Goal: Transaction & Acquisition: Book appointment/travel/reservation

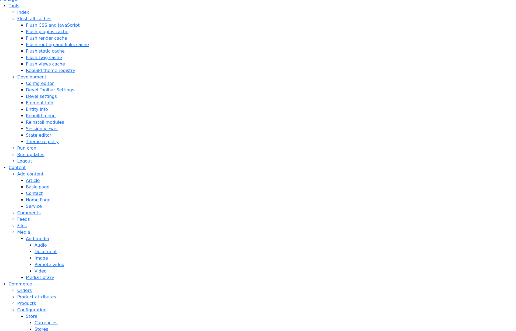
scroll to position [57, 0]
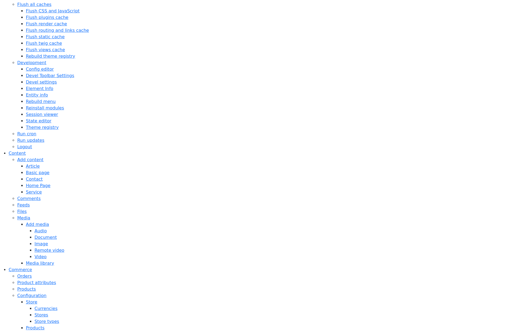
scroll to position [102, 0]
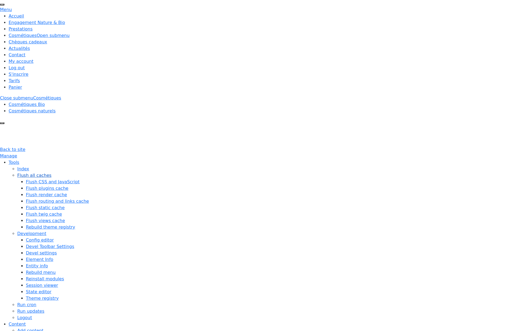
click at [17, 173] on link "Flush all caches" at bounding box center [34, 175] width 34 height 5
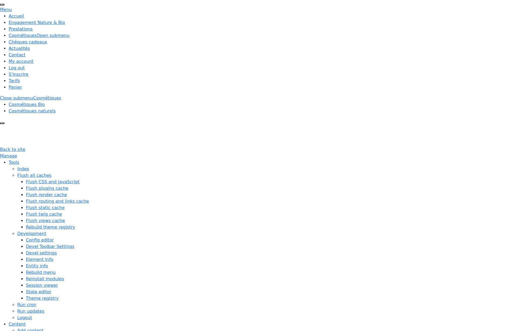
copy dt "review"
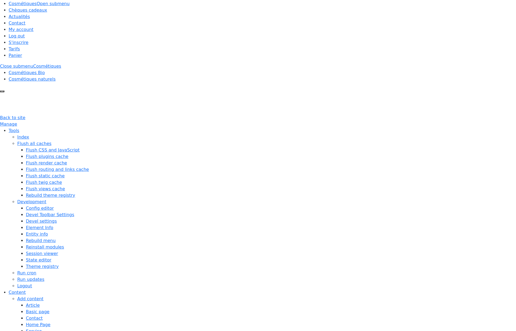
scroll to position [35, 0]
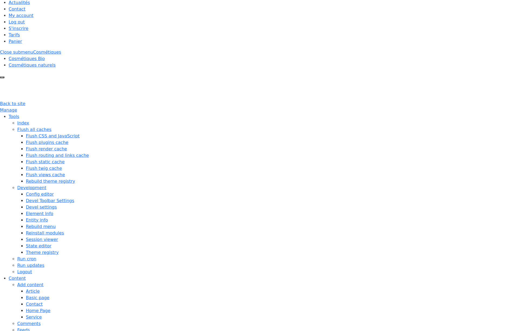
scroll to position [49, 0]
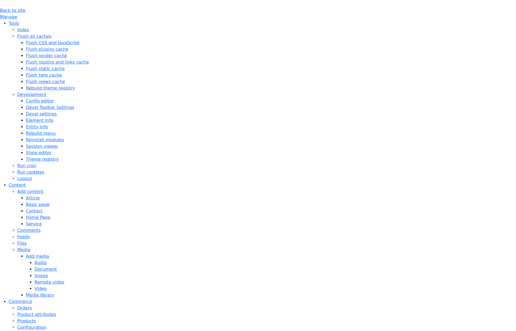
scroll to position [238, 0]
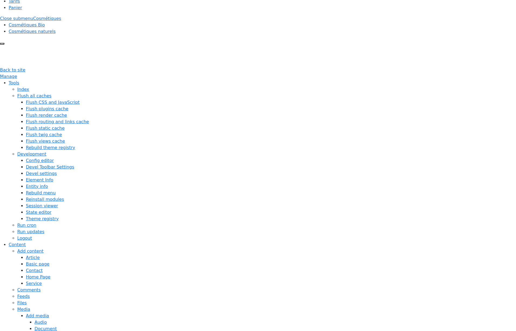
scroll to position [10, 0]
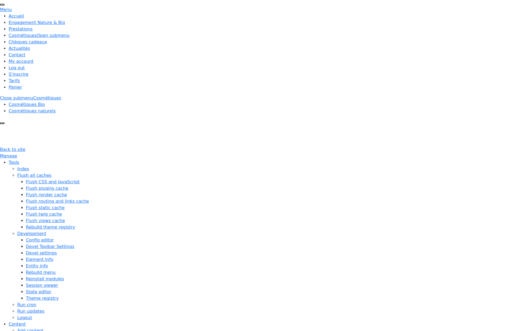
scroll to position [10, 0]
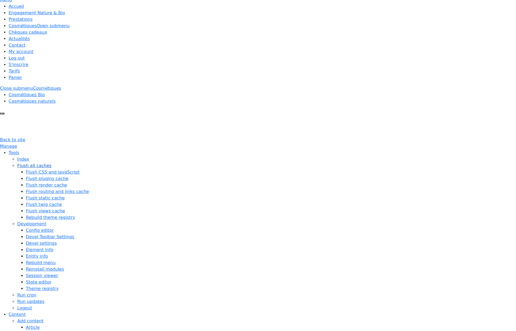
click at [17, 163] on link "Flush all caches" at bounding box center [34, 165] width 34 height 5
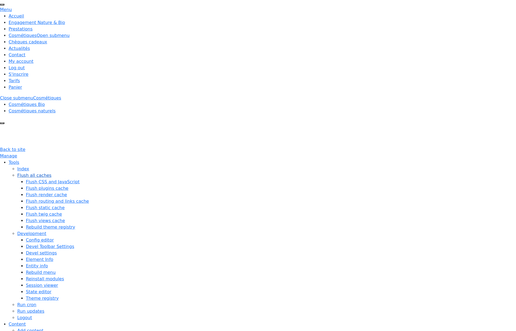
click at [17, 173] on link "Flush all caches" at bounding box center [34, 175] width 34 height 5
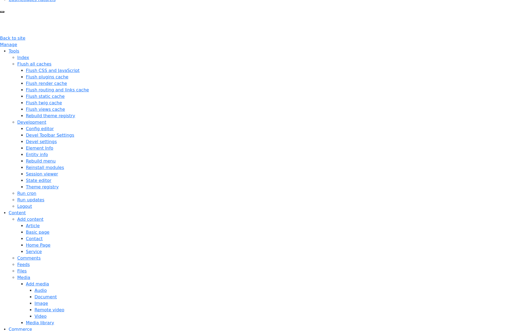
scroll to position [0, 0]
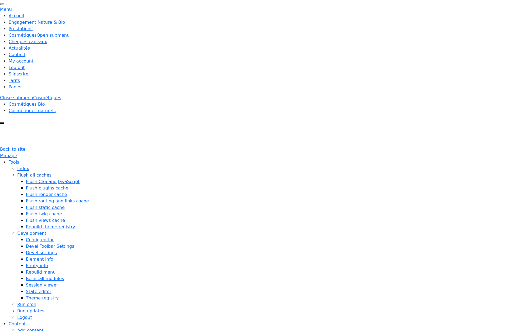
click at [17, 172] on link "Flush all caches" at bounding box center [34, 174] width 34 height 5
click at [17, 173] on link "Flush all caches" at bounding box center [34, 175] width 34 height 5
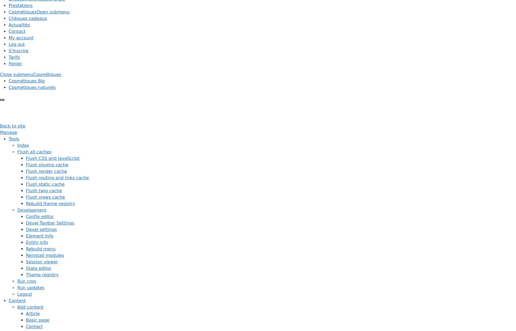
scroll to position [27, 0]
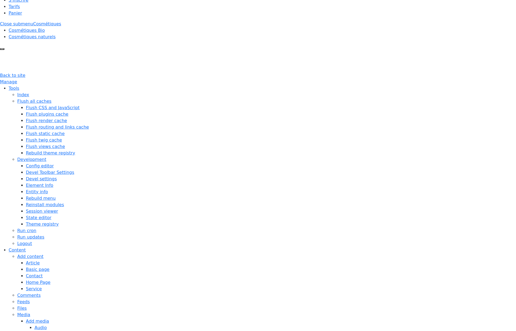
scroll to position [88, 0]
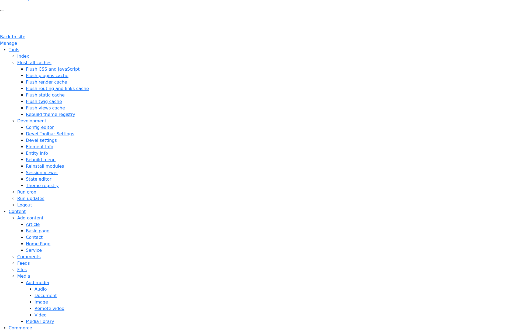
scroll to position [119, 0]
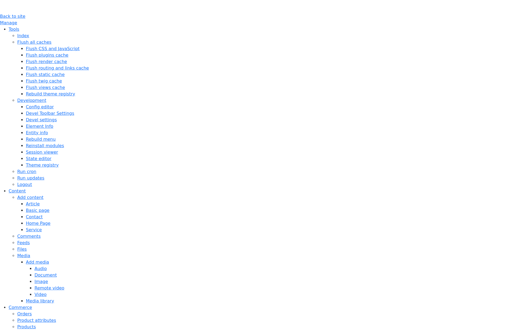
scroll to position [157, 0]
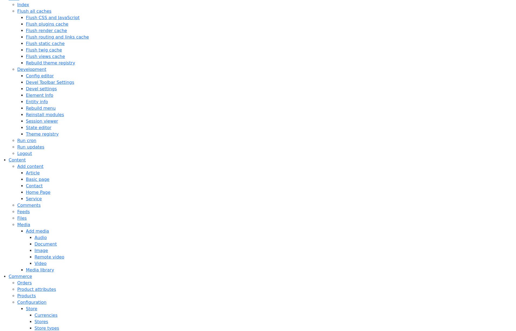
scroll to position [185, 0]
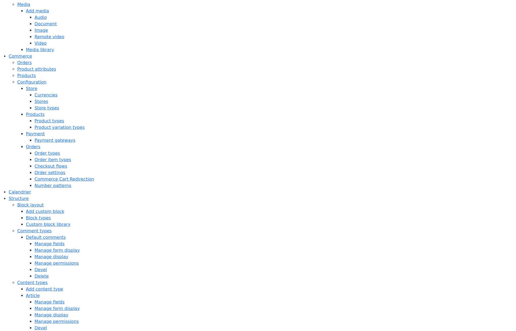
scroll to position [422, 0]
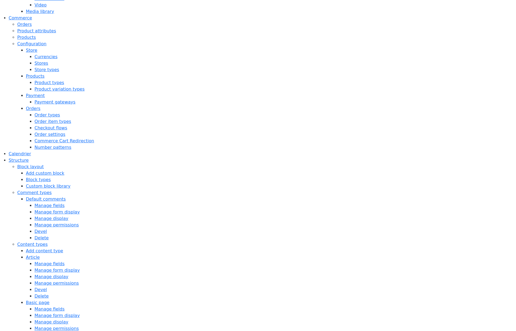
drag, startPoint x: 101, startPoint y: 112, endPoint x: 39, endPoint y: 113, distance: 61.7
copy div "Undefined array key "#order_id""
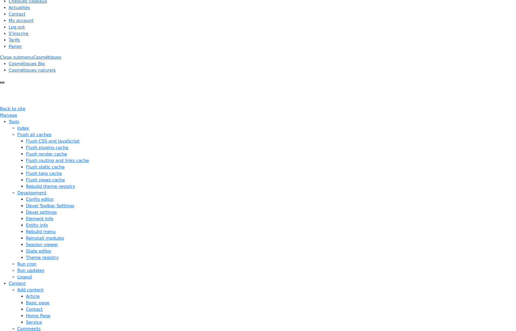
scroll to position [0, 0]
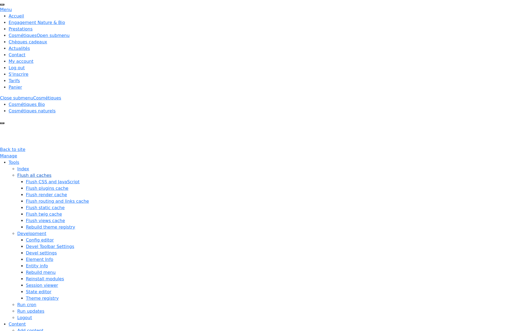
click at [17, 173] on link "Flush all caches" at bounding box center [34, 175] width 34 height 5
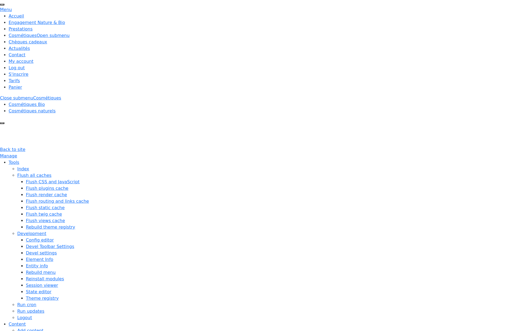
drag, startPoint x: 124, startPoint y: 86, endPoint x: 72, endPoint y: 87, distance: 52.0
copy dt "payer_lors_du_rendez_vous"
click at [17, 173] on link "Flush all caches" at bounding box center [34, 175] width 34 height 5
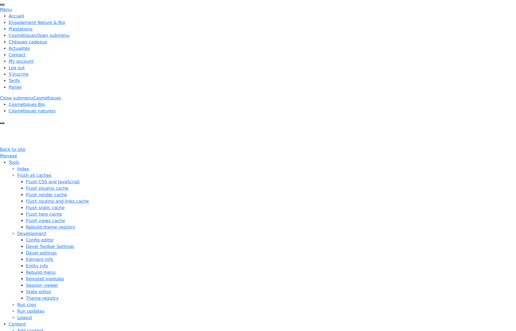
drag, startPoint x: 151, startPoint y: 133, endPoint x: 143, endPoint y: 133, distance: 8.4
drag, startPoint x: 97, startPoint y: 133, endPoint x: 150, endPoint y: 134, distance: 52.8
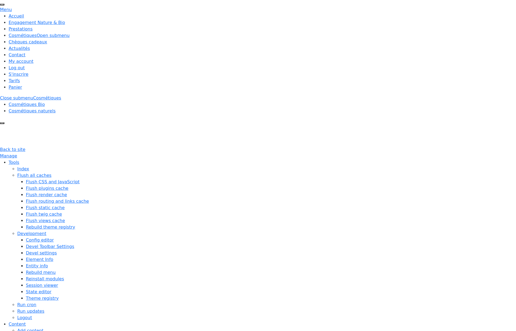
copy span "Payment information"
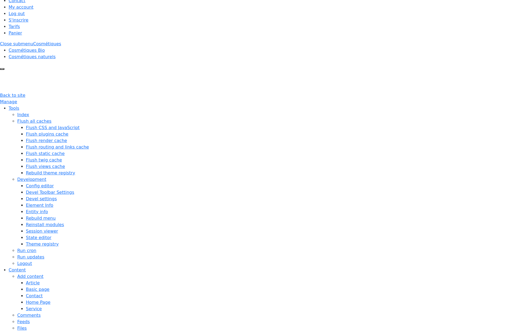
scroll to position [61, 0]
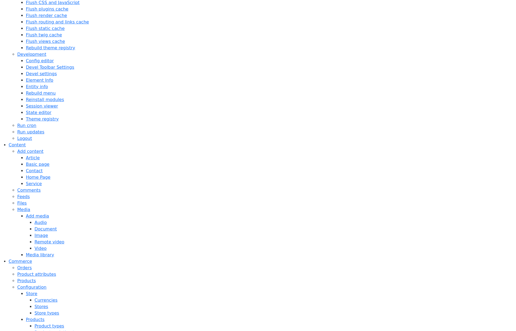
scroll to position [98, 0]
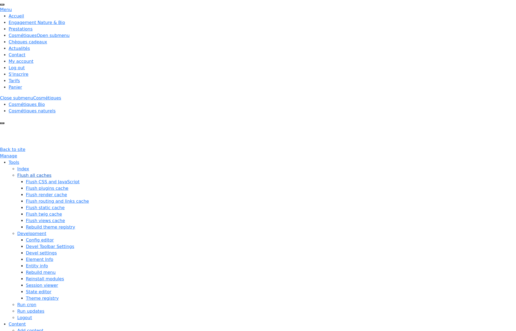
click at [17, 173] on link "Flush all caches" at bounding box center [34, 175] width 34 height 5
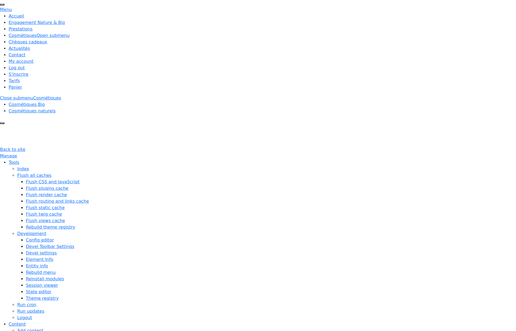
drag, startPoint x: 343, startPoint y: 148, endPoint x: 341, endPoint y: 147, distance: 2.8
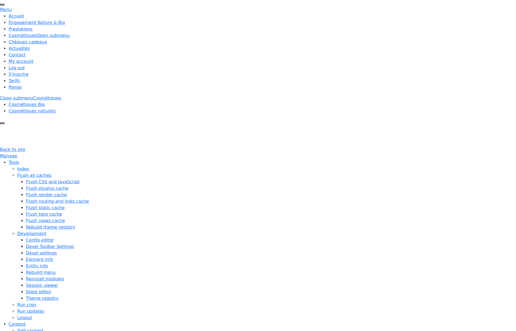
click at [17, 173] on link "Flush all caches" at bounding box center [34, 175] width 34 height 5
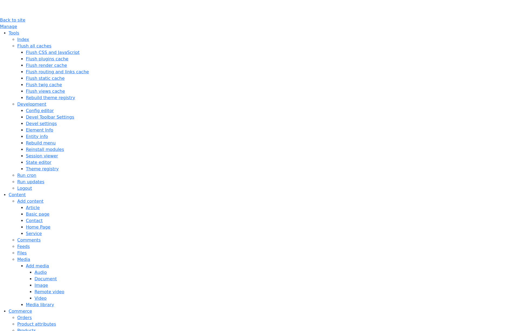
scroll to position [159, 0]
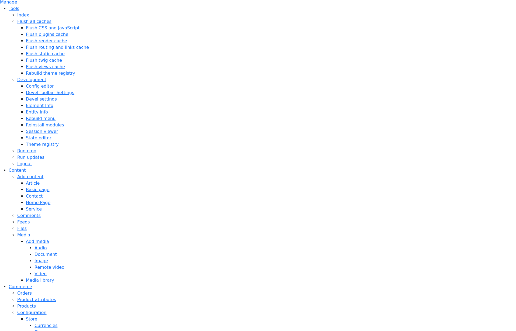
scroll to position [157, 0]
